Goal: Task Accomplishment & Management: Use online tool/utility

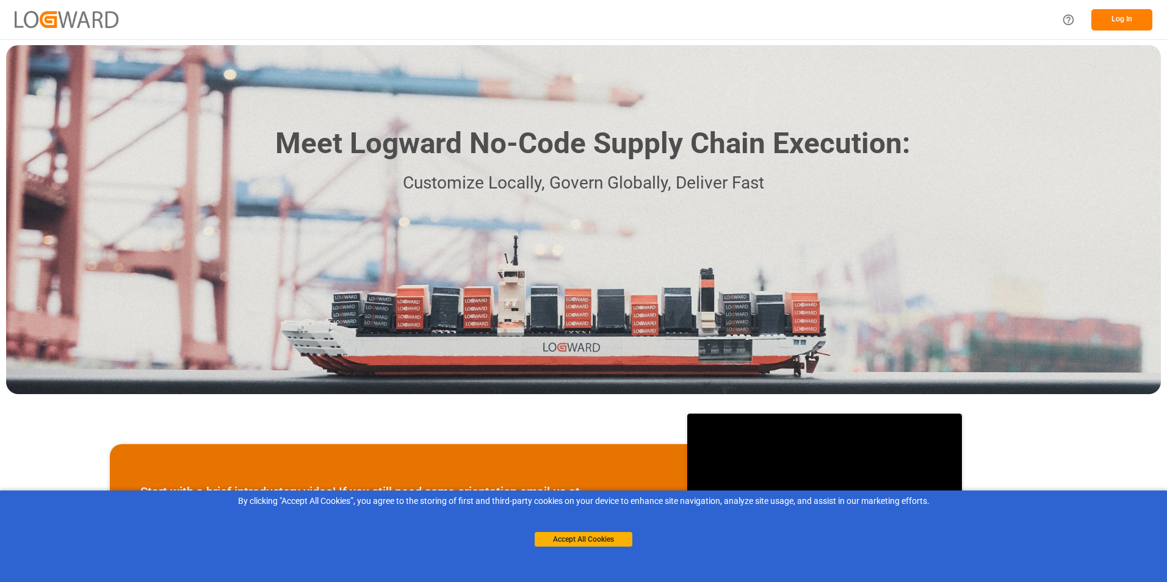
click at [1128, 21] on button "Log In" at bounding box center [1122, 19] width 61 height 21
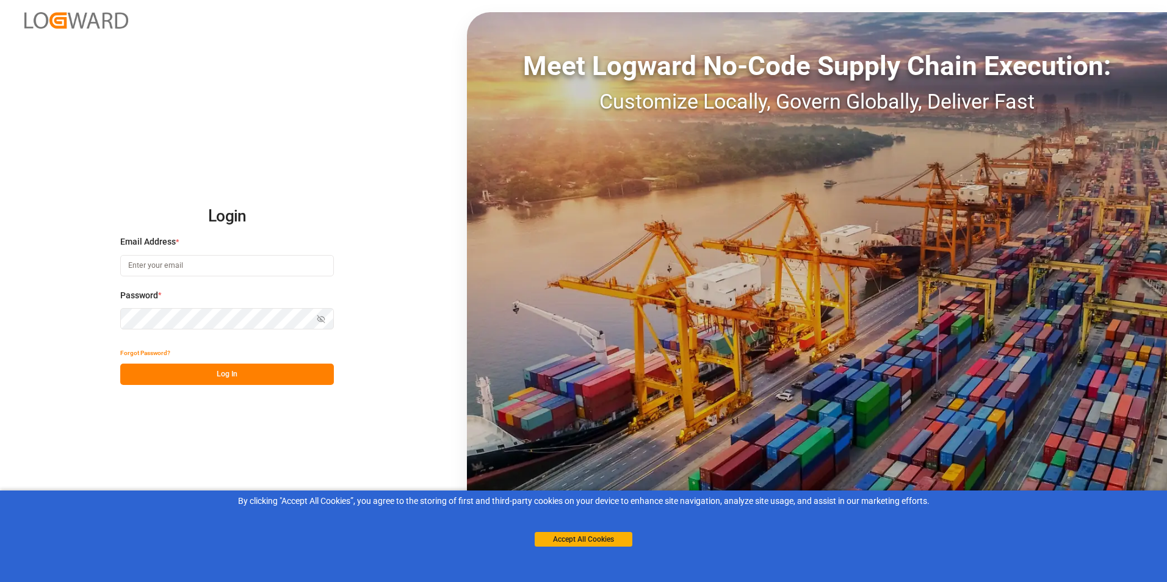
click at [166, 276] on input at bounding box center [227, 265] width 214 height 21
paste input "[PERSON_NAME][EMAIL_ADDRESS][DOMAIN_NAME]"
type input "[PERSON_NAME][EMAIL_ADDRESS][DOMAIN_NAME]"
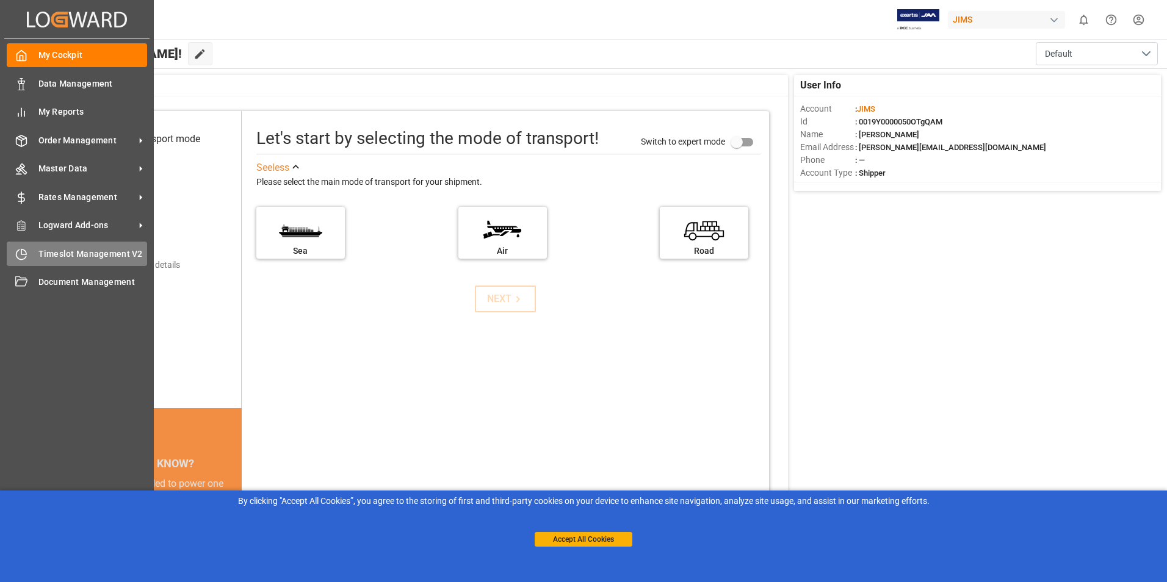
click at [69, 252] on span "Timeslot Management V2" at bounding box center [92, 254] width 109 height 13
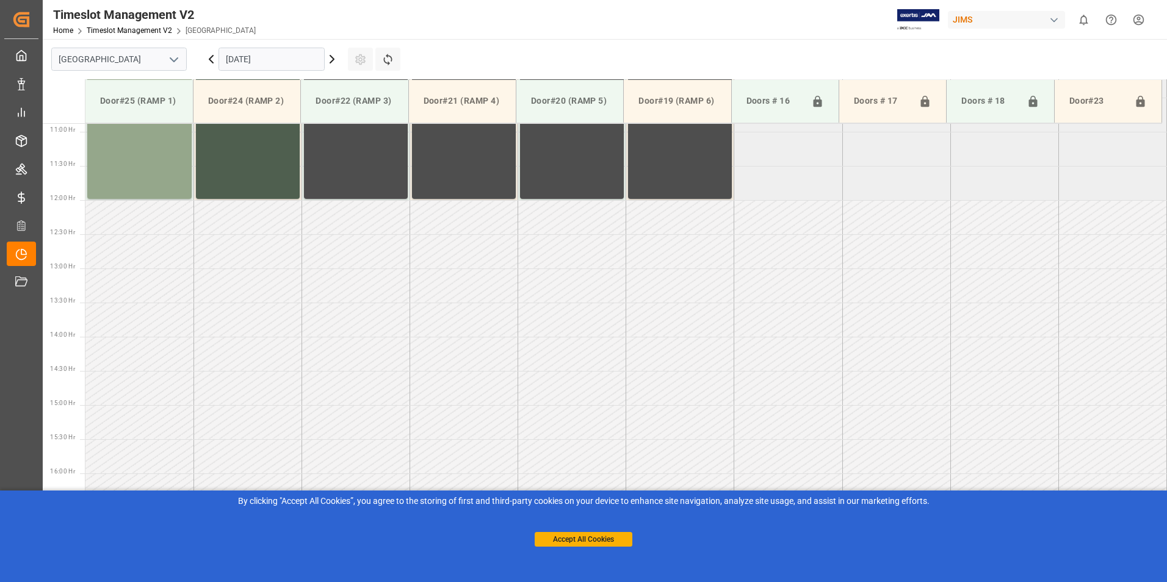
scroll to position [745, 0]
click at [580, 531] on div "Accept All Cookies" at bounding box center [584, 527] width 98 height 39
click at [581, 542] on button "Accept All Cookies" at bounding box center [584, 539] width 98 height 15
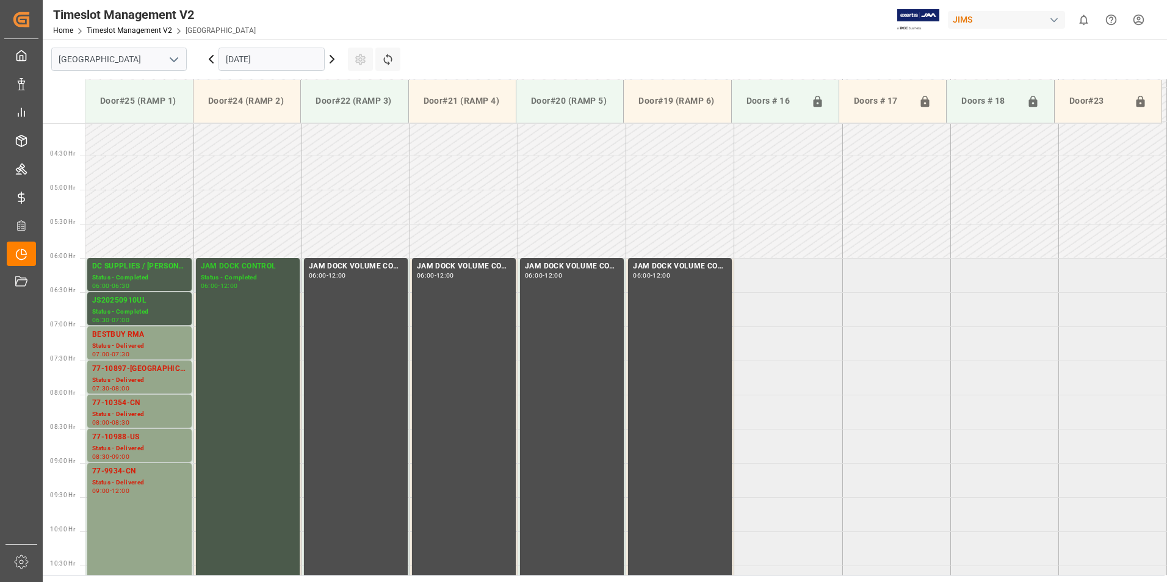
scroll to position [256, 0]
